Goal: Task Accomplishment & Management: Manage account settings

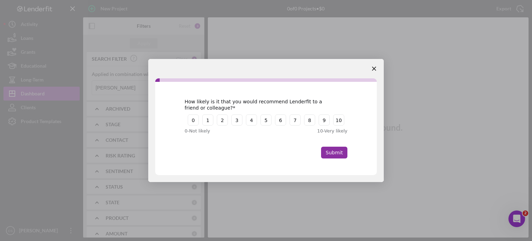
click at [372, 68] on icon "Close survey" at bounding box center [374, 69] width 4 height 4
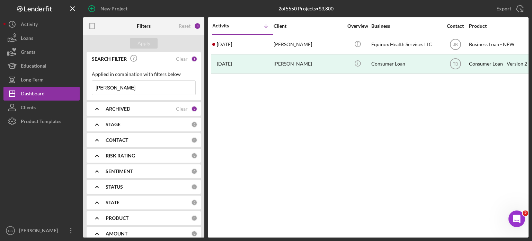
click at [116, 89] on input "dillard" at bounding box center [143, 88] width 103 height 14
drag, startPoint x: 116, startPoint y: 89, endPoint x: 82, endPoint y: 88, distance: 34.7
click at [82, 88] on div "New Project 2 of 5550 Projects • $3,800 dillard Export Icon/Export Filters Rese…" at bounding box center [265, 118] width 525 height 237
type input "[PERSON_NAME]"
click at [145, 44] on div "Apply" at bounding box center [144, 43] width 13 height 10
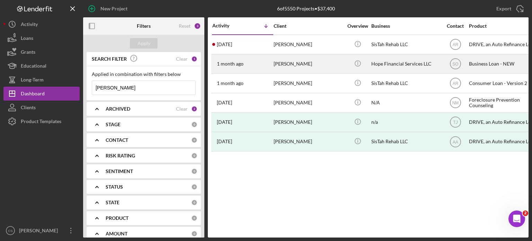
click at [231, 64] on time "1 month ago" at bounding box center [230, 64] width 27 height 6
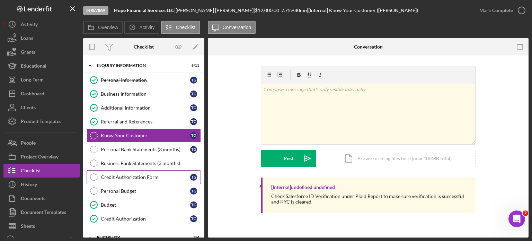
scroll to position [35, 0]
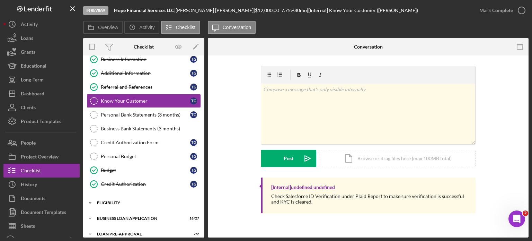
click at [88, 200] on icon "Icon/Expander" at bounding box center [90, 203] width 14 height 14
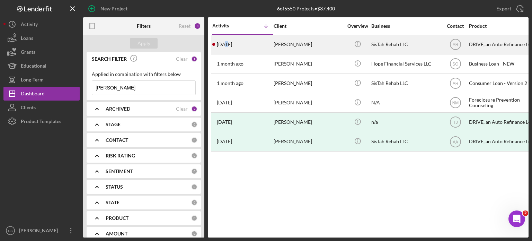
click at [226, 45] on time "[DATE]" at bounding box center [224, 45] width 15 height 6
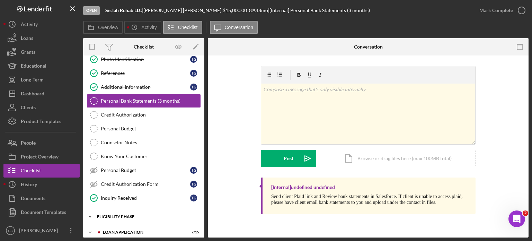
scroll to position [69, 0]
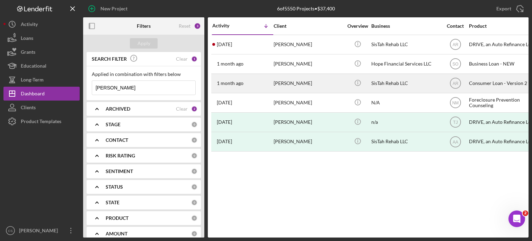
click at [234, 83] on time "1 month ago" at bounding box center [230, 83] width 27 height 6
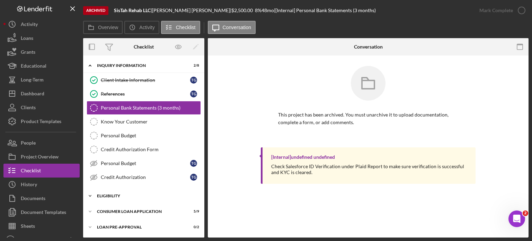
click at [92, 195] on icon "Icon/Expander" at bounding box center [90, 196] width 14 height 14
click at [118, 222] on div "My Credit Compass" at bounding box center [151, 224] width 100 height 6
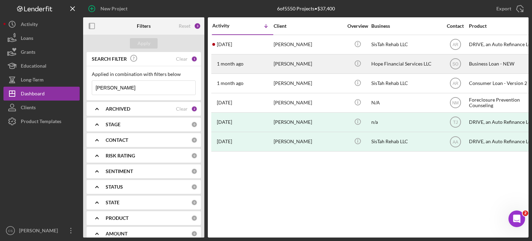
click at [232, 63] on time "1 month ago" at bounding box center [230, 64] width 27 height 6
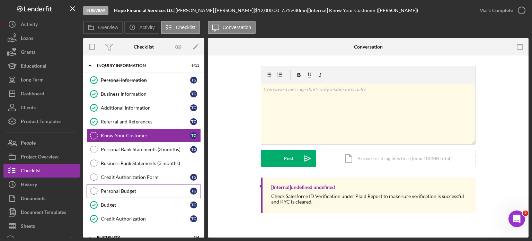
scroll to position [69, 0]
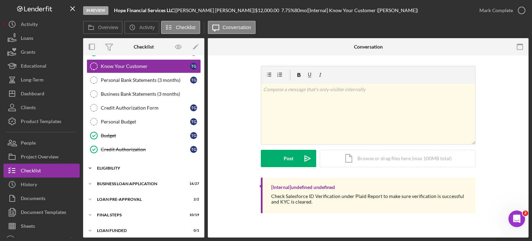
click at [89, 166] on icon "Icon/Expander" at bounding box center [90, 168] width 14 height 14
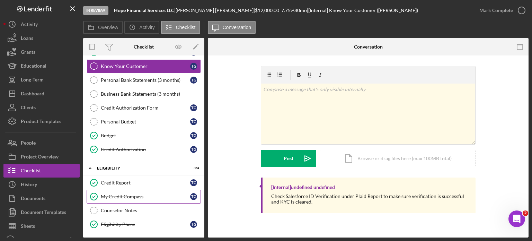
click at [108, 194] on div "My Credit Compass" at bounding box center [145, 197] width 89 height 6
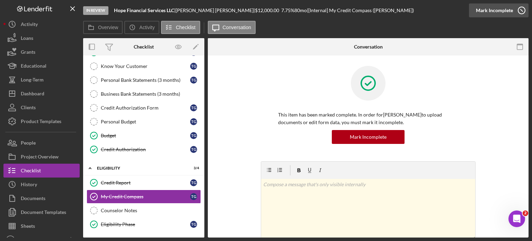
click at [521, 11] on icon "button" at bounding box center [521, 10] width 17 height 17
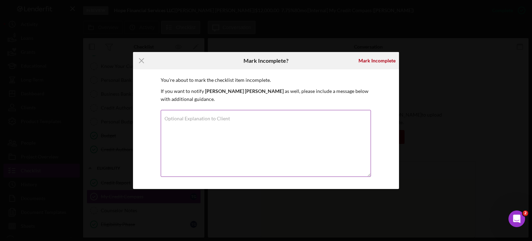
click at [222, 125] on textarea "Optional Explanation to Client" at bounding box center [266, 143] width 210 height 67
type textarea "added mcc"
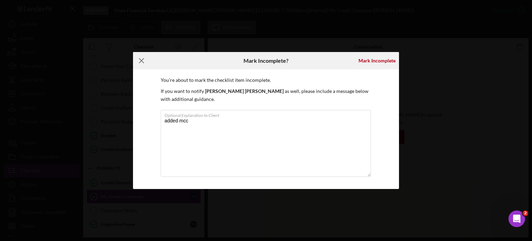
click at [139, 65] on icon "Icon/Menu Close" at bounding box center [141, 60] width 17 height 17
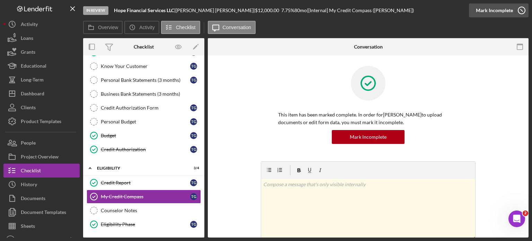
click at [521, 12] on icon "button" at bounding box center [521, 10] width 17 height 17
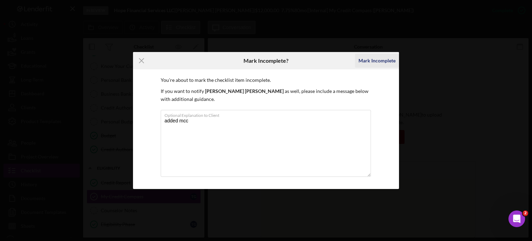
click at [369, 65] on div "Mark Incomplete" at bounding box center [376, 61] width 37 height 14
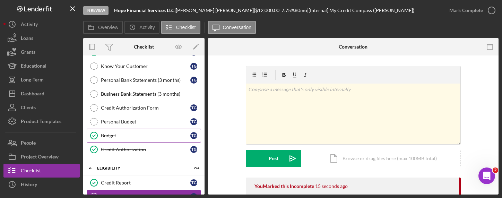
scroll to position [104, 0]
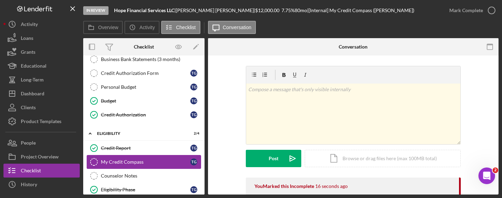
click at [130, 157] on link "My Credit Compass My Credit Compass t g" at bounding box center [144, 162] width 114 height 14
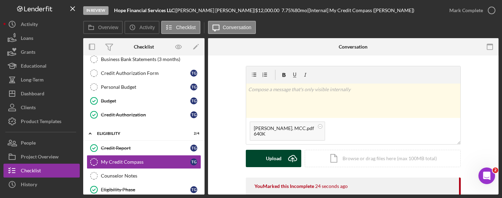
click at [292, 159] on icon "Icon/Upload" at bounding box center [292, 158] width 17 height 17
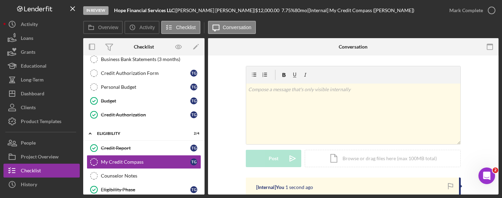
scroll to position [69, 0]
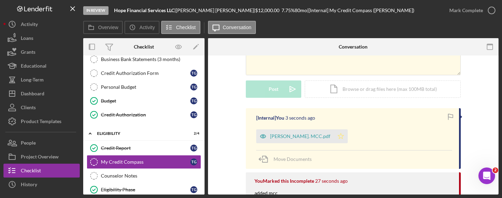
click at [334, 136] on icon "Icon/Star" at bounding box center [341, 136] width 14 height 14
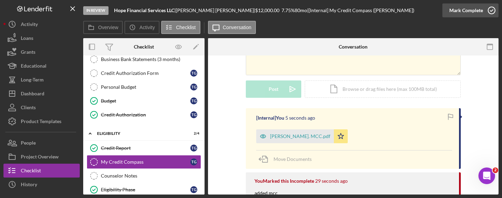
click at [492, 12] on icon "button" at bounding box center [490, 10] width 17 height 17
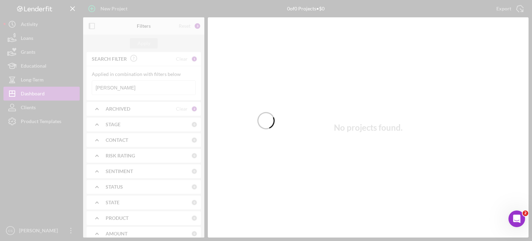
click at [130, 88] on div at bounding box center [266, 120] width 532 height 241
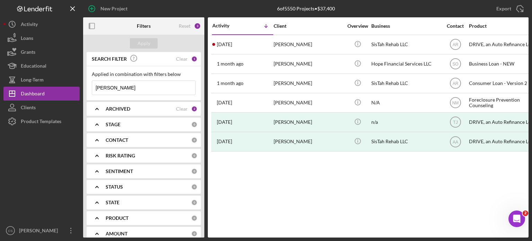
click at [119, 88] on input "[PERSON_NAME]" at bounding box center [143, 88] width 103 height 14
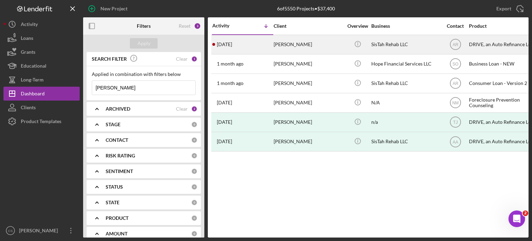
click at [224, 45] on time "[DATE]" at bounding box center [224, 45] width 15 height 6
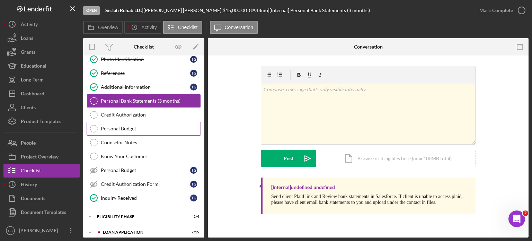
scroll to position [69, 0]
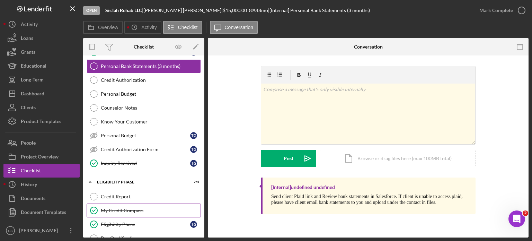
click at [109, 197] on link "My Credit Compass My Credit Compass" at bounding box center [144, 210] width 114 height 14
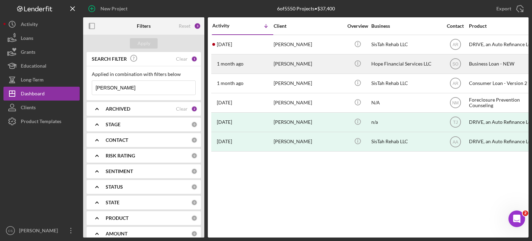
click at [225, 61] on time "1 month ago" at bounding box center [230, 64] width 27 height 6
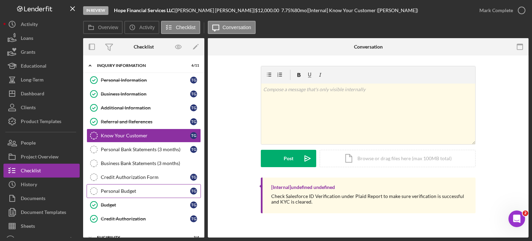
scroll to position [69, 0]
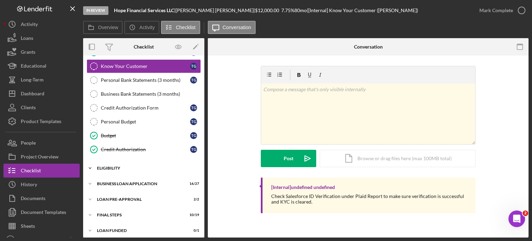
click at [89, 168] on icon "Icon/Expander" at bounding box center [90, 168] width 14 height 14
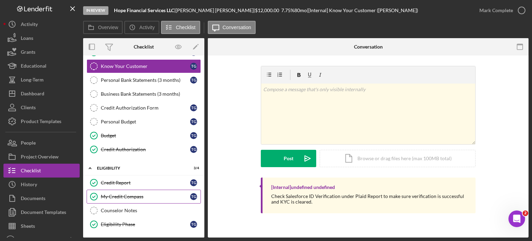
click at [114, 195] on div "My Credit Compass" at bounding box center [145, 197] width 89 height 6
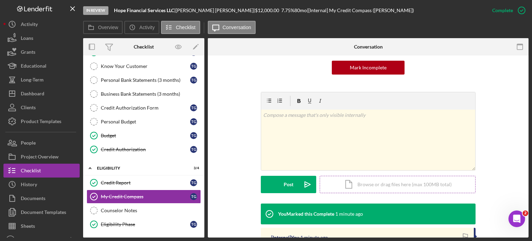
scroll to position [104, 0]
